Goal: Find specific page/section: Find specific page/section

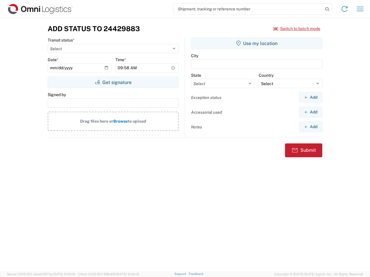
click at [248, 9] on input "search" at bounding box center [248, 8] width 150 height 11
click at [327, 9] on icon at bounding box center [327, 9] width 8 height 8
click at [344, 9] on icon at bounding box center [344, 8] width 9 height 9
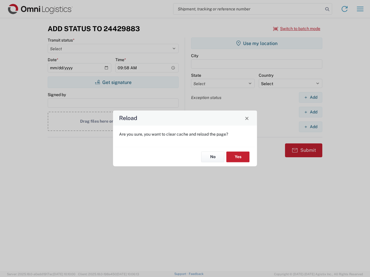
click at [360, 9] on div "Reload Are you sure, you want to clear cache and reload the page? No Yes" at bounding box center [185, 138] width 370 height 277
click at [297, 29] on div "Reload Are you sure, you want to clear cache and reload the page? No Yes" at bounding box center [185, 138] width 370 height 277
click at [113, 82] on div "Reload Are you sure, you want to clear cache and reload the page? No Yes" at bounding box center [185, 138] width 370 height 277
click at [257, 43] on div "Reload Are you sure, you want to clear cache and reload the page? No Yes" at bounding box center [185, 138] width 370 height 277
click at [310, 97] on div "Reload Are you sure, you want to clear cache and reload the page? No Yes" at bounding box center [185, 138] width 370 height 277
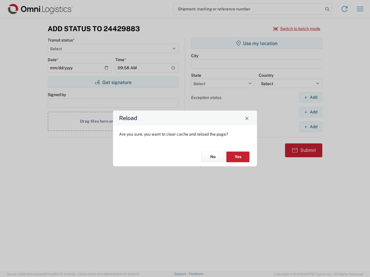
click at [310, 112] on div "Reload Are you sure, you want to clear cache and reload the page? No Yes" at bounding box center [185, 138] width 370 height 277
click at [310, 127] on div "Reload Are you sure, you want to clear cache and reload the page? No Yes" at bounding box center [185, 138] width 370 height 277
